Goal: Information Seeking & Learning: Check status

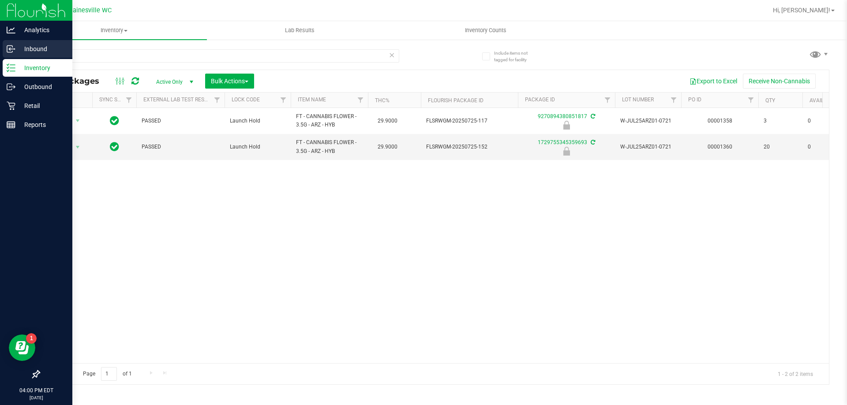
click at [0, 47] on div "Analytics Inbound Inventory Outbound Retail Reports 04:00 PM EDT [DATE] 08/27 G…" at bounding box center [423, 202] width 847 height 405
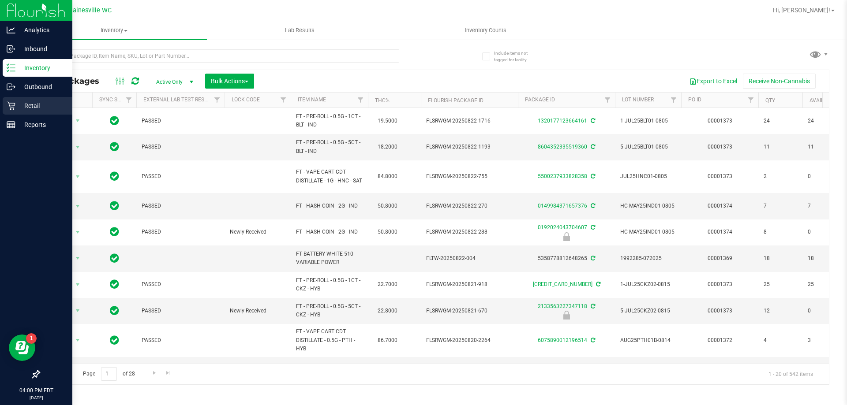
click at [24, 106] on p "Retail" at bounding box center [41, 106] width 53 height 11
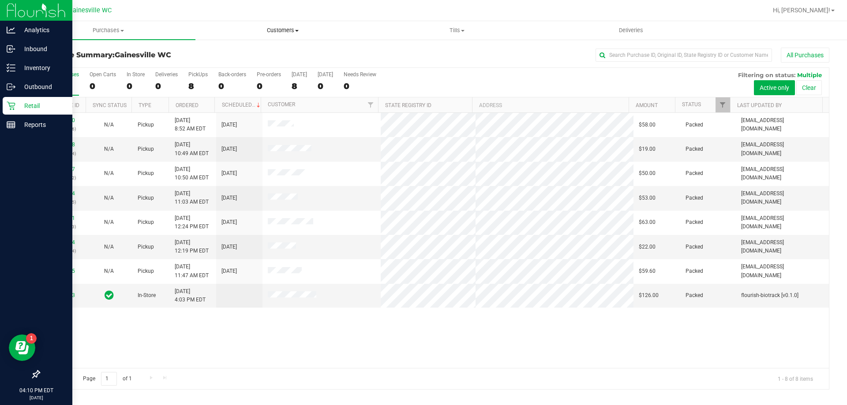
click at [284, 24] on uib-tab-heading "Customers All customers Add a new customer All physicians" at bounding box center [282, 31] width 173 height 18
click at [247, 49] on span "All customers" at bounding box center [227, 52] width 64 height 7
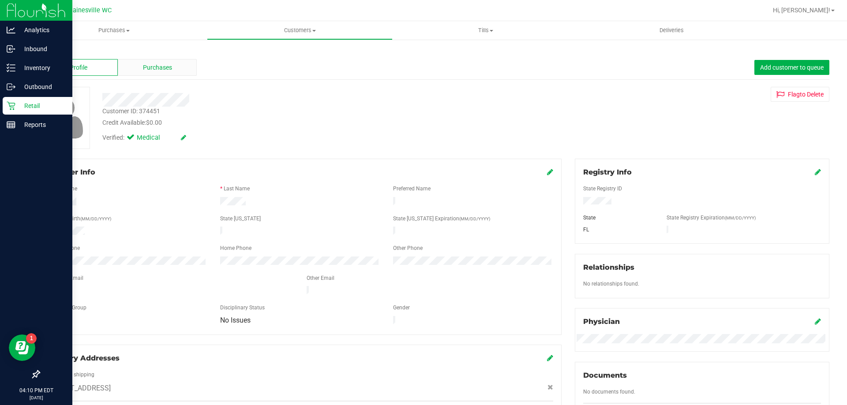
click at [168, 75] on div "Purchases" at bounding box center [157, 67] width 79 height 17
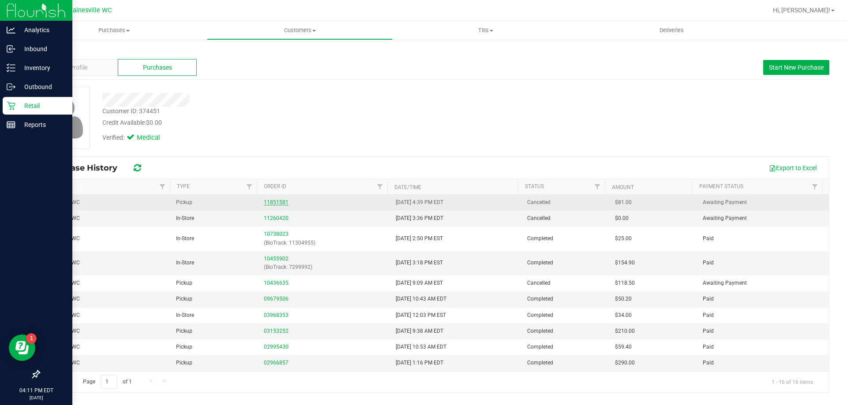
click at [269, 202] on link "11851581" at bounding box center [276, 202] width 25 height 6
